Goal: Information Seeking & Learning: Learn about a topic

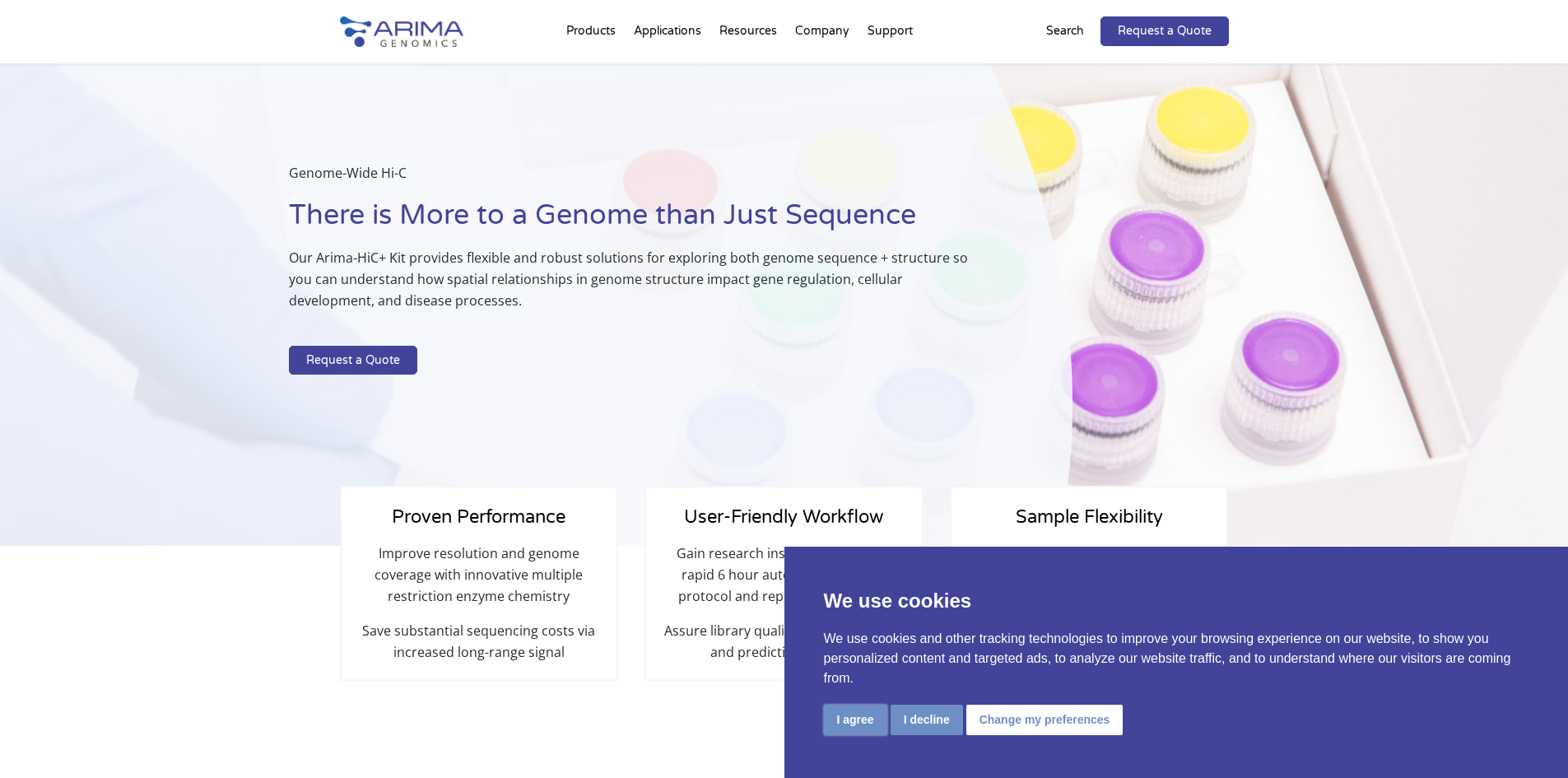
click at [871, 722] on button "I agree" at bounding box center [855, 719] width 63 height 30
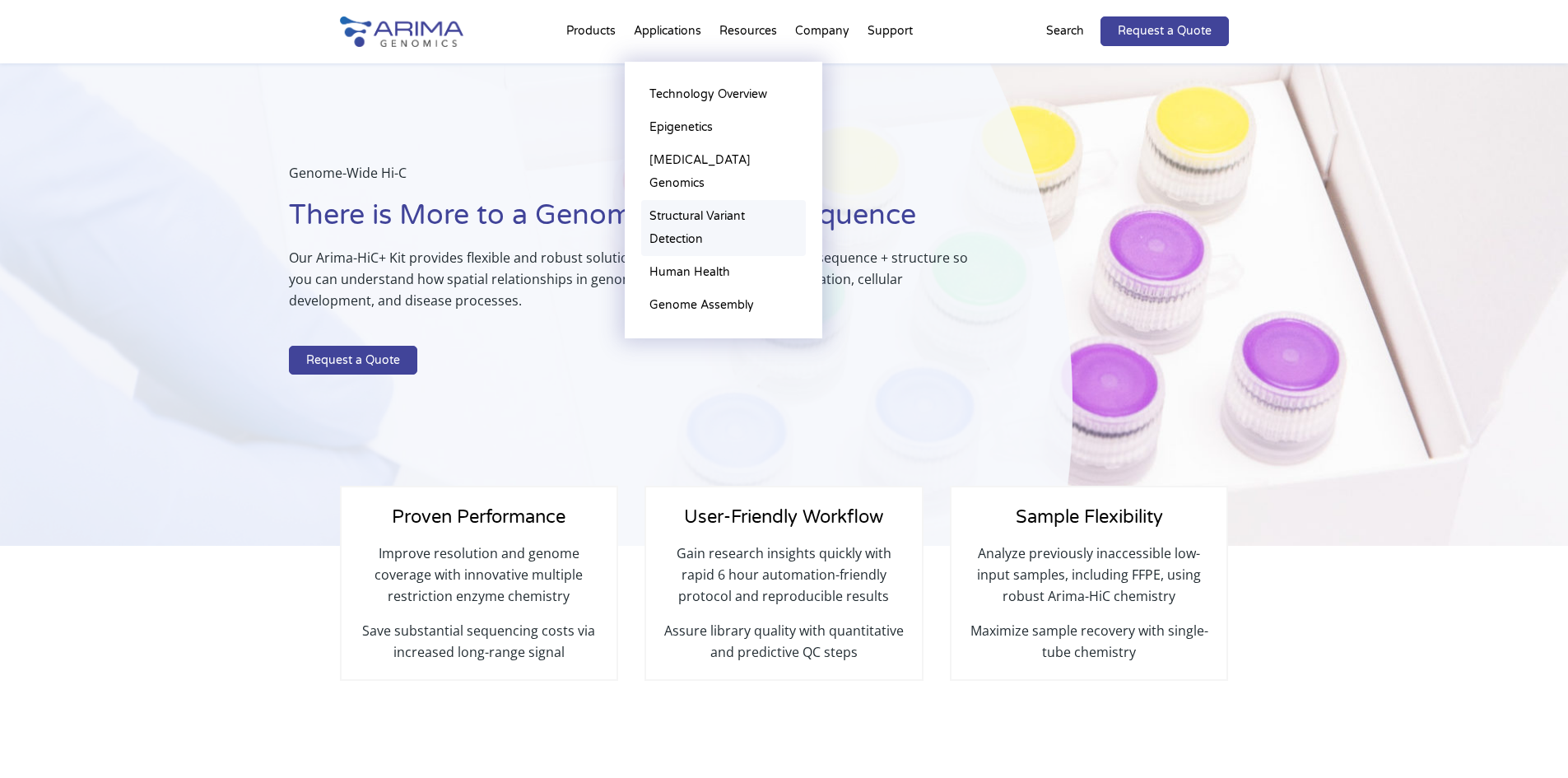
click at [700, 200] on link "Structural Variant Detection" at bounding box center [723, 227] width 165 height 56
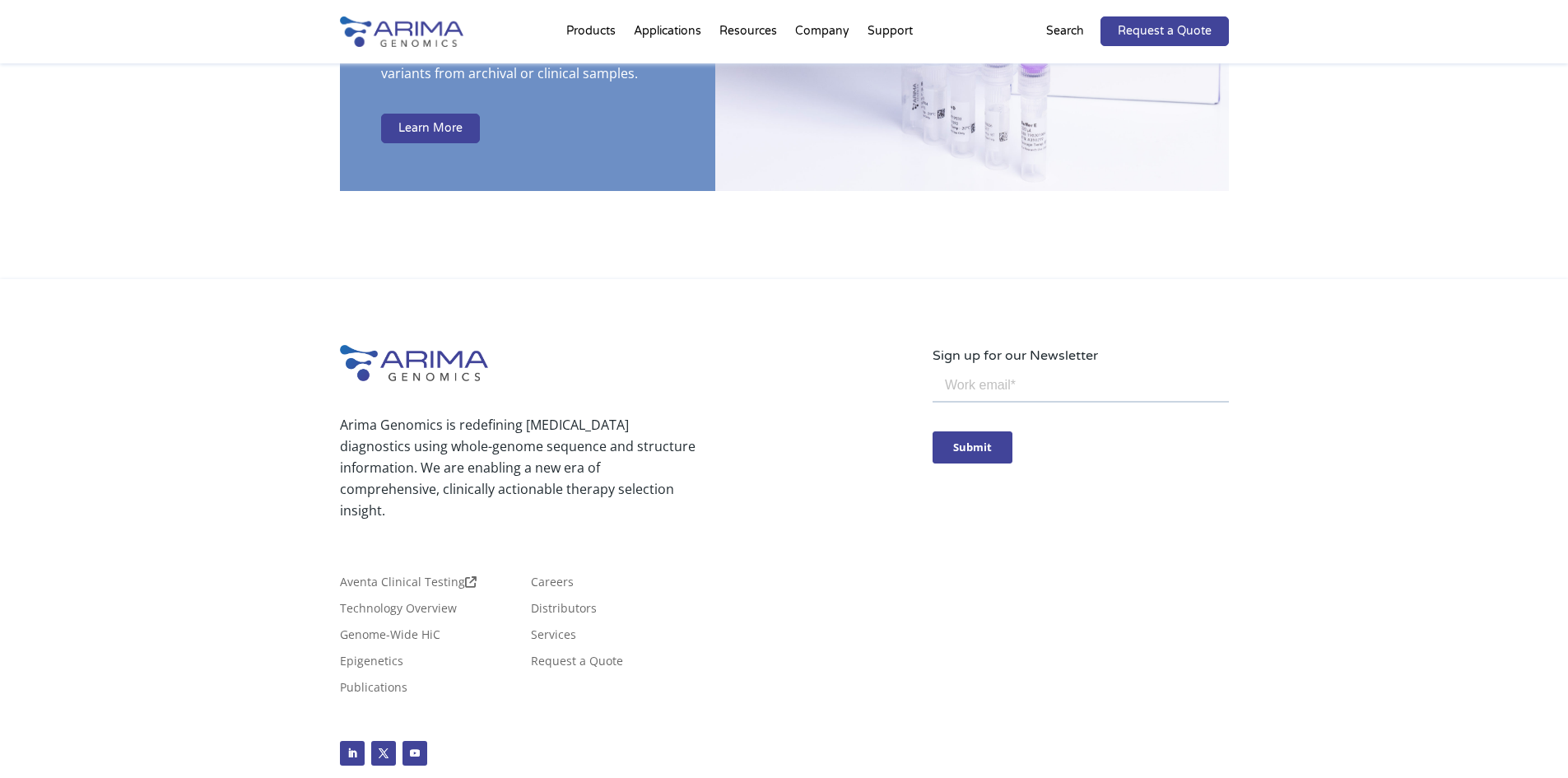
scroll to position [4450, 0]
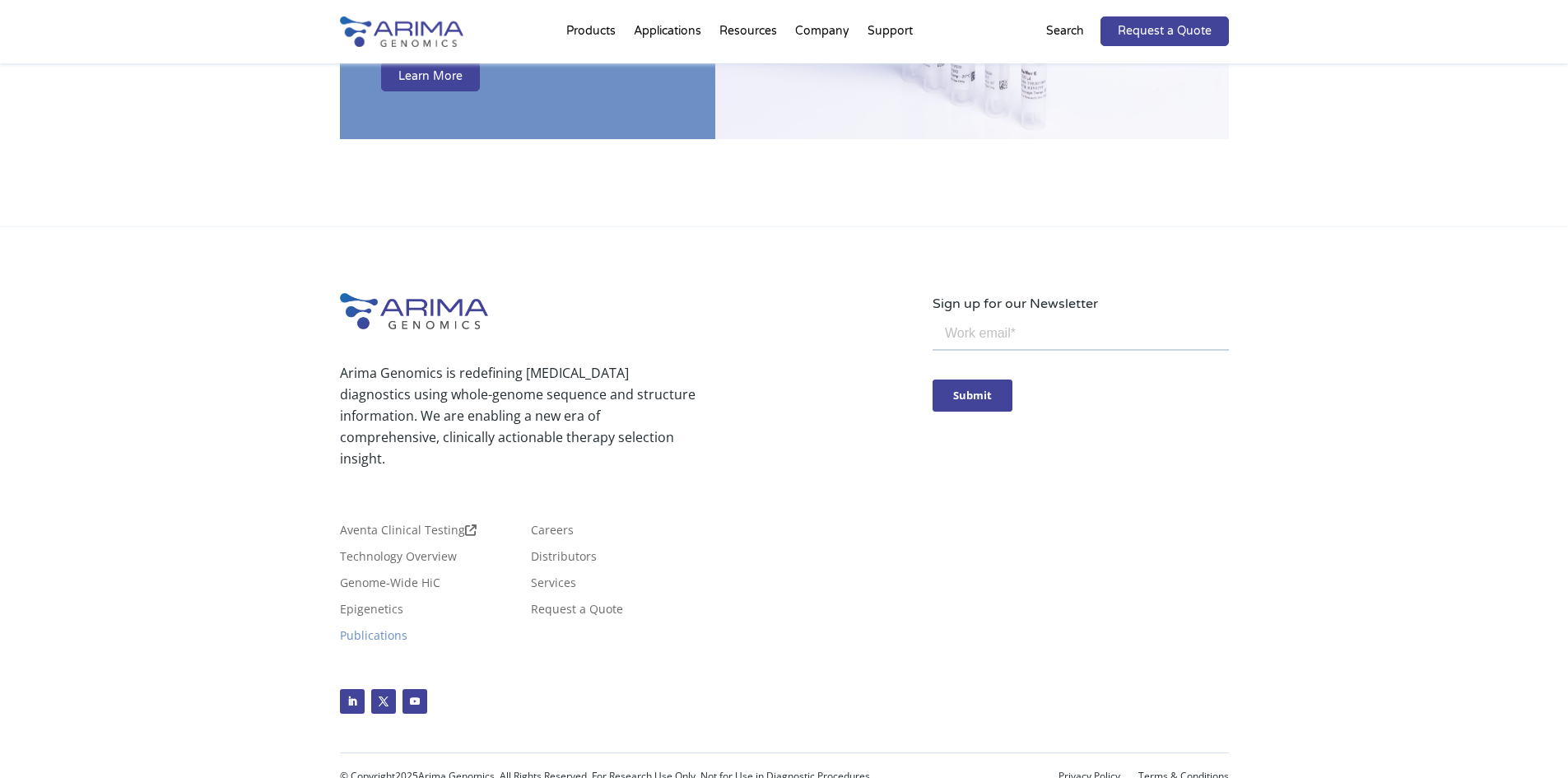
click at [369, 629] on link "Publications" at bounding box center [373, 638] width 67 height 18
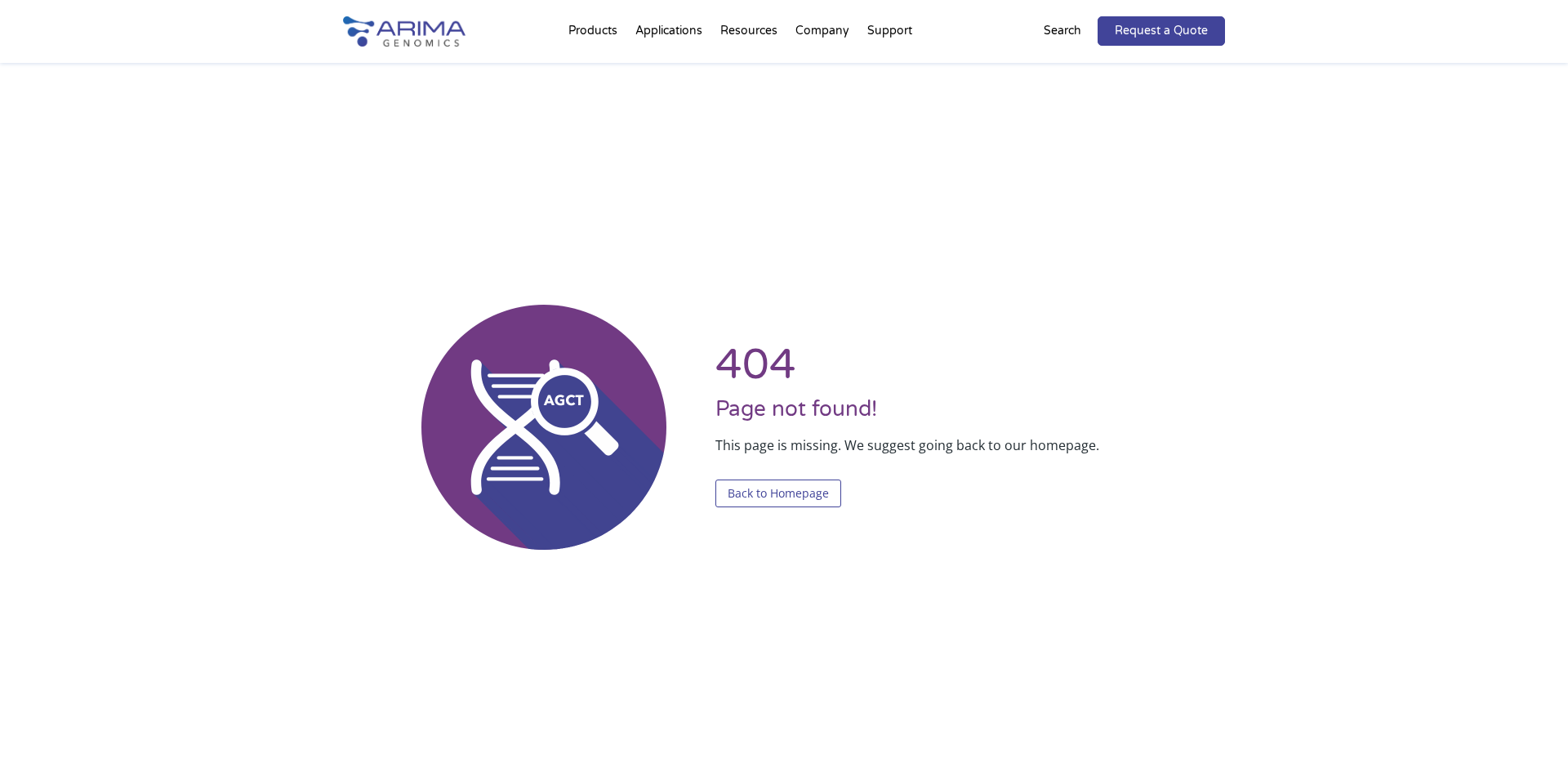
click at [776, 494] on link "Back to Homepage" at bounding box center [779, 493] width 126 height 28
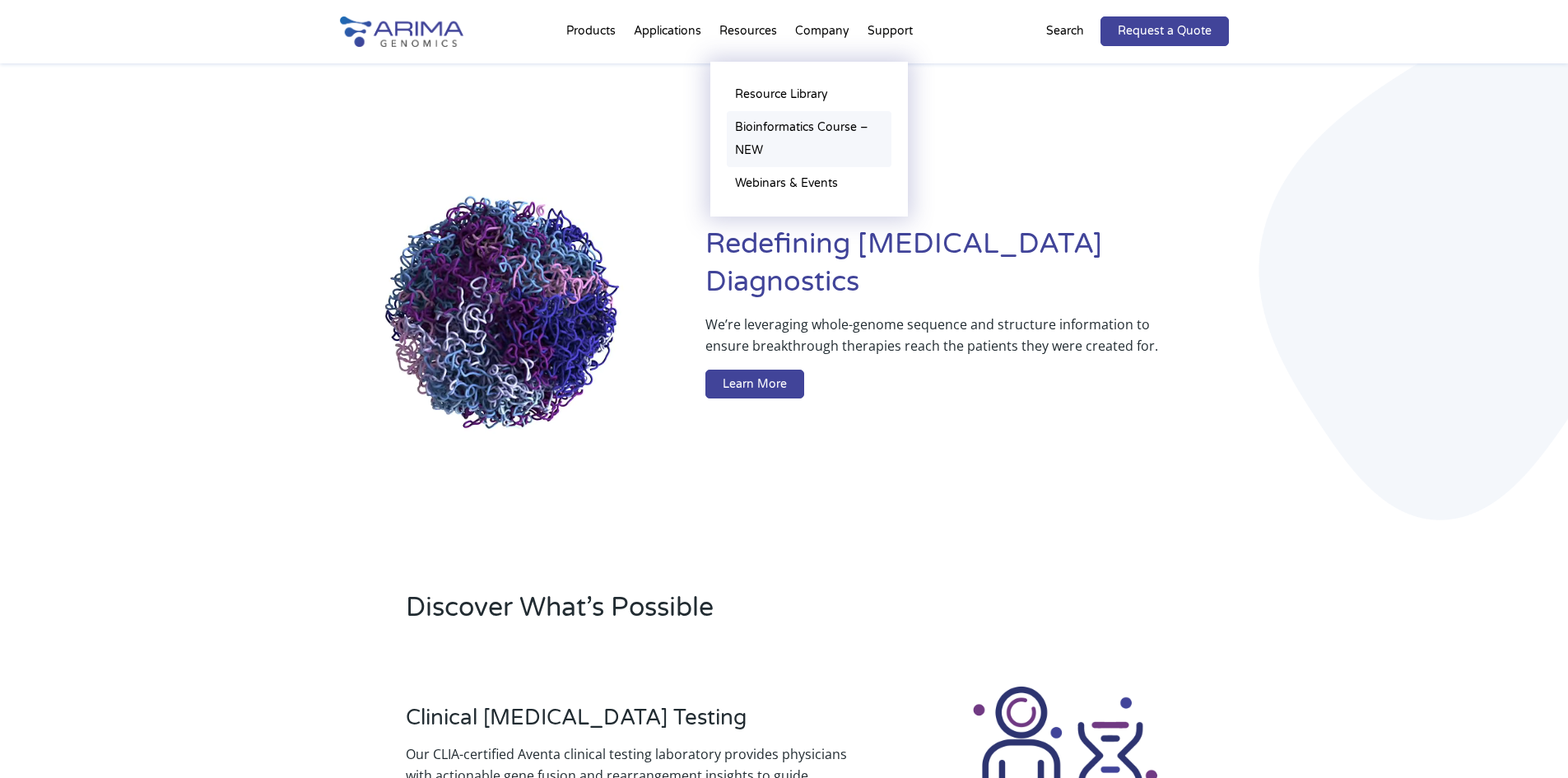
click at [792, 125] on link "Bioinformatics Course – NEW" at bounding box center [810, 138] width 165 height 56
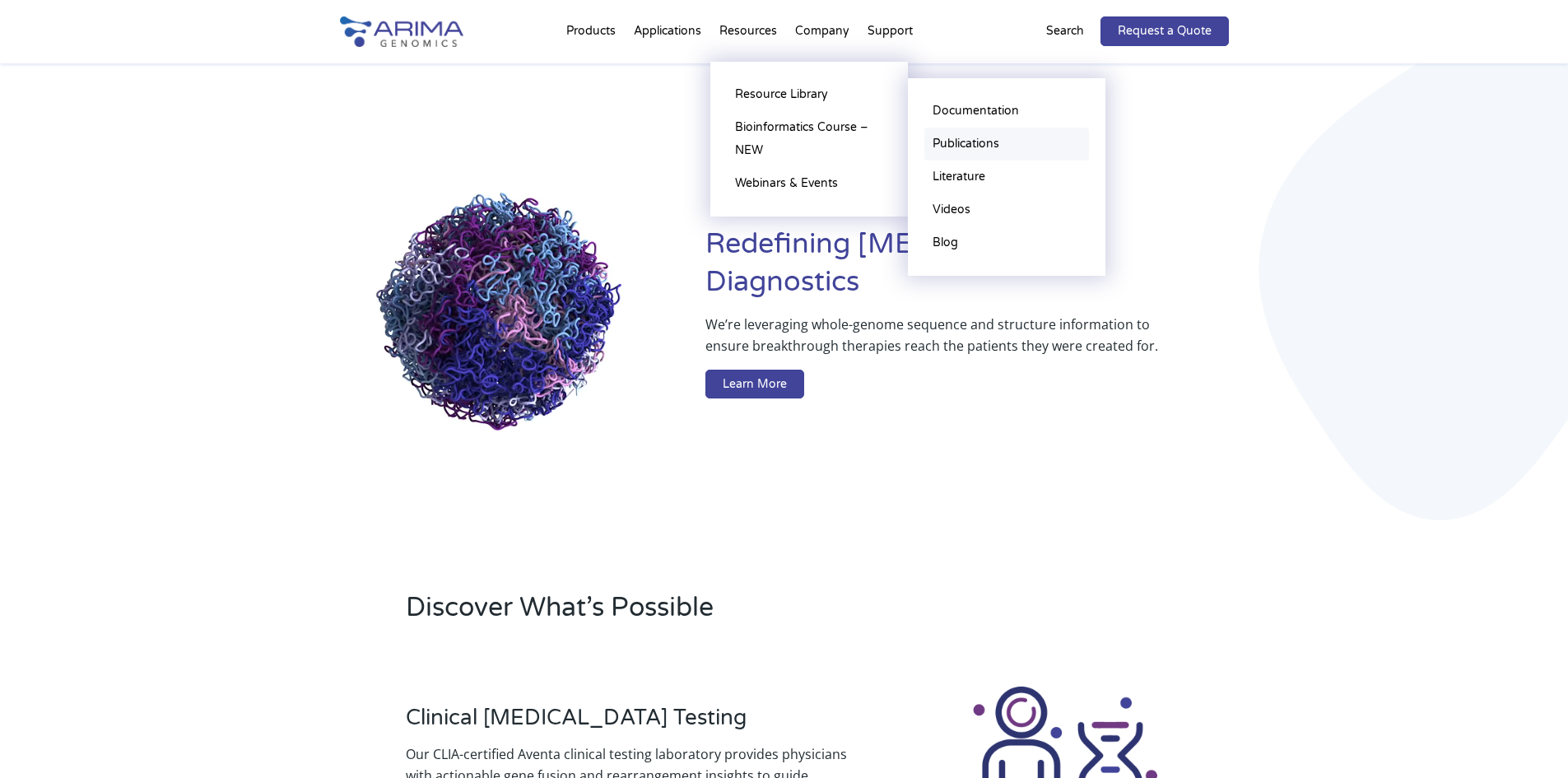
click at [972, 139] on link "Publications" at bounding box center [1007, 144] width 165 height 33
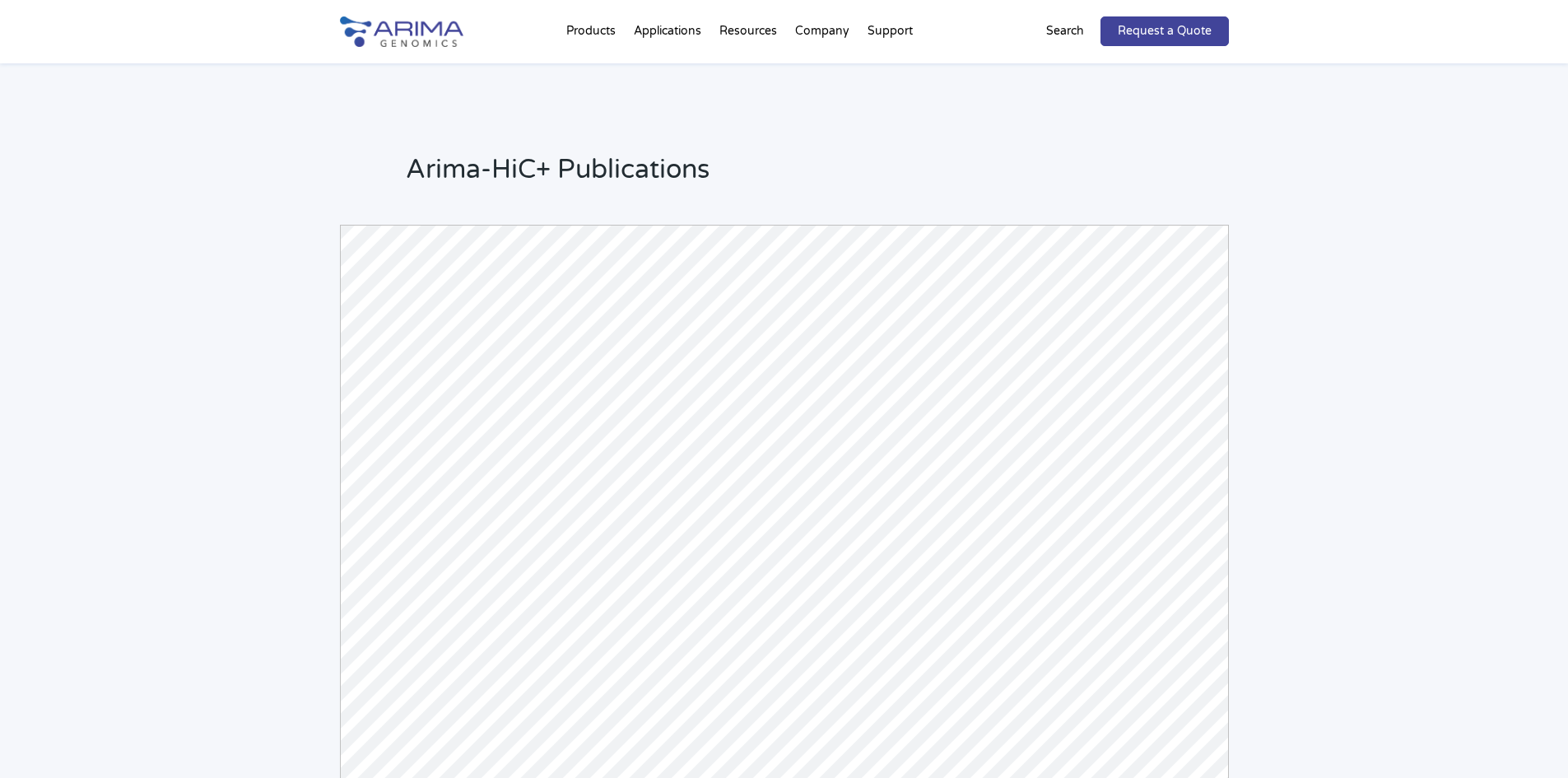
click at [262, 522] on div "Arima-HiC+ Publications Powered by Bioz © 2025 See more details on Bioz" at bounding box center [784, 487] width 1568 height 848
